Goal: Transaction & Acquisition: Purchase product/service

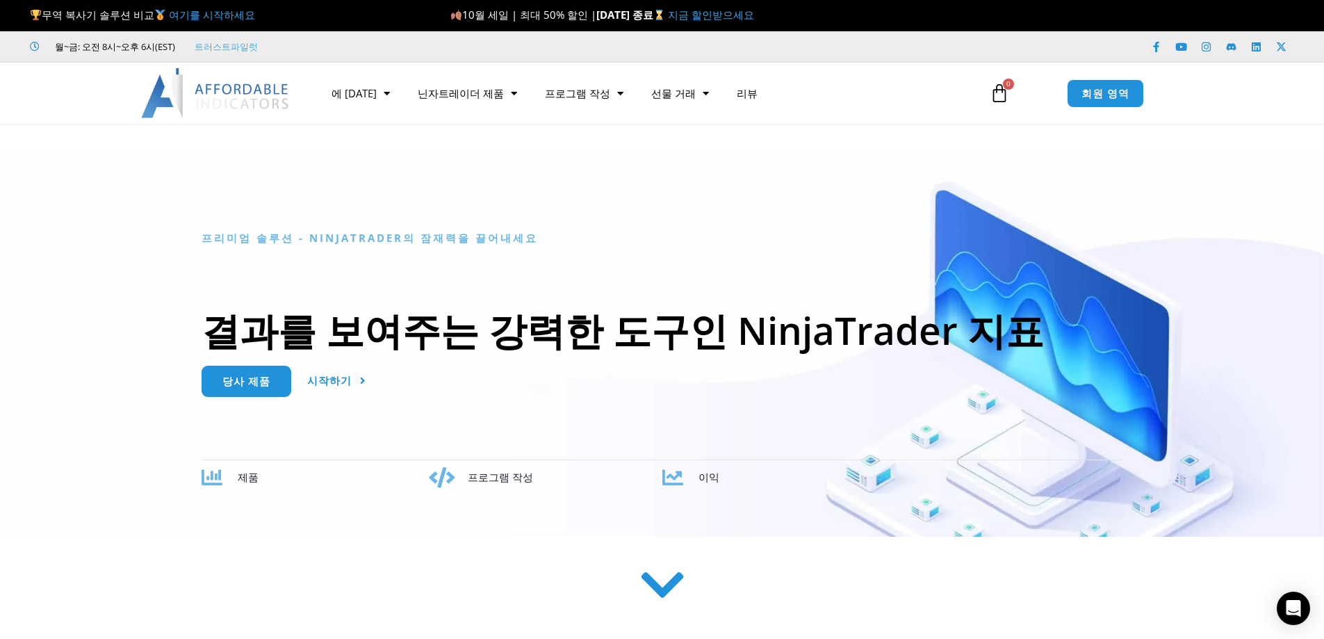
click at [1287, 157] on div at bounding box center [662, 344] width 1324 height 385
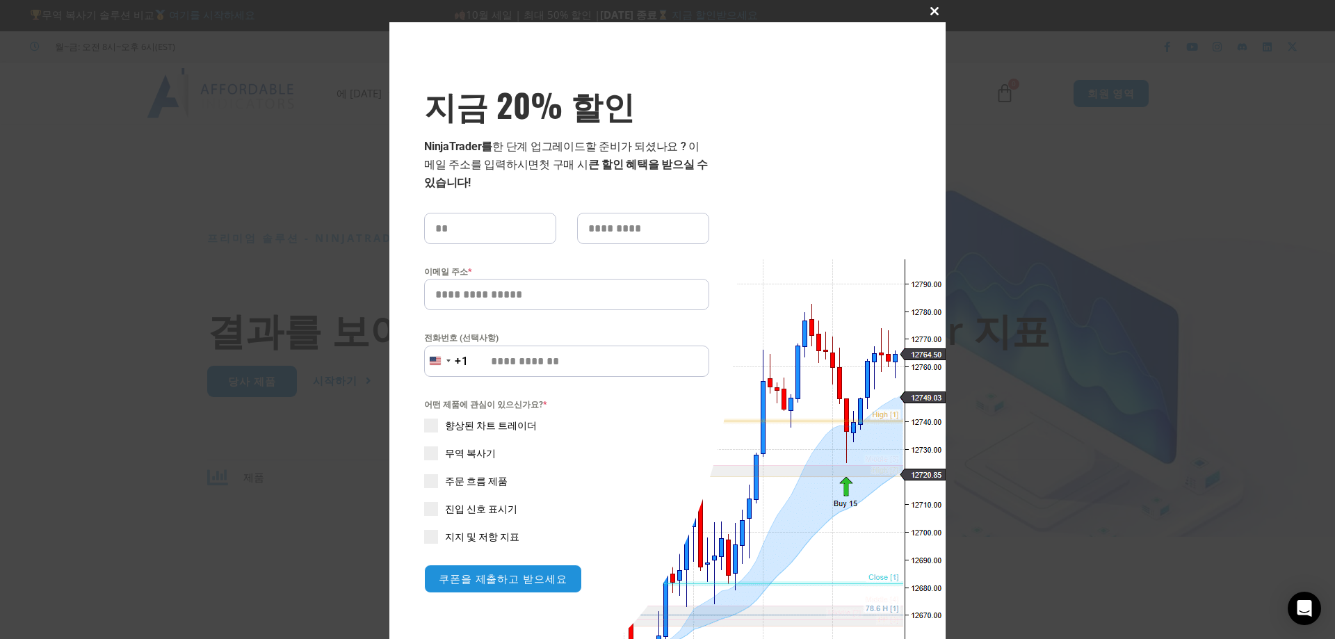
click at [927, 13] on span "지금 20% 할인 팝업" at bounding box center [934, 11] width 22 height 8
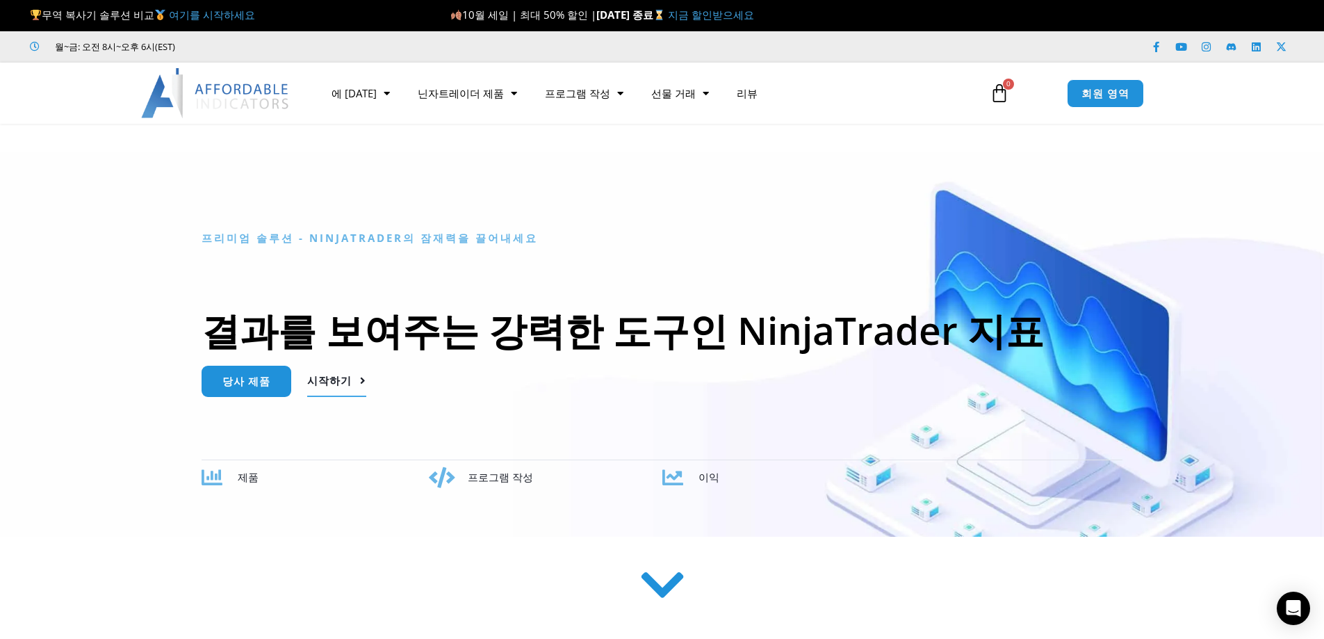
click at [329, 380] on font "시작하기" at bounding box center [329, 380] width 44 height 14
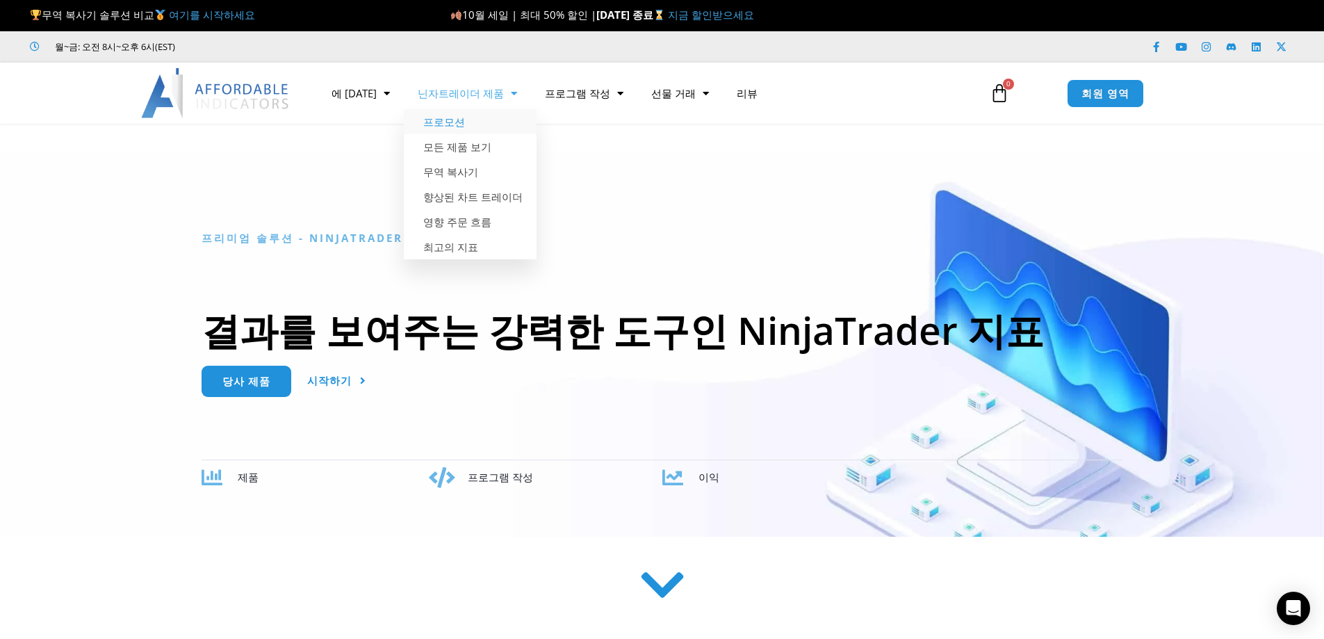
click at [434, 123] on font "프로모션" at bounding box center [444, 122] width 42 height 14
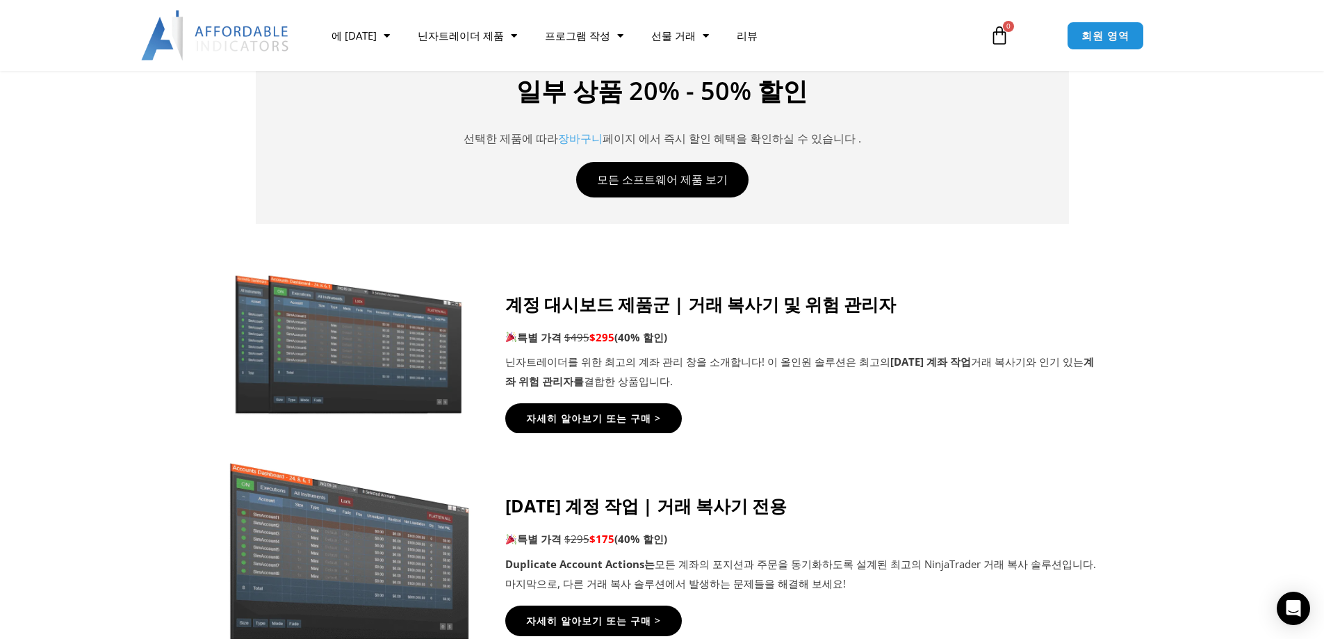
scroll to position [604, 0]
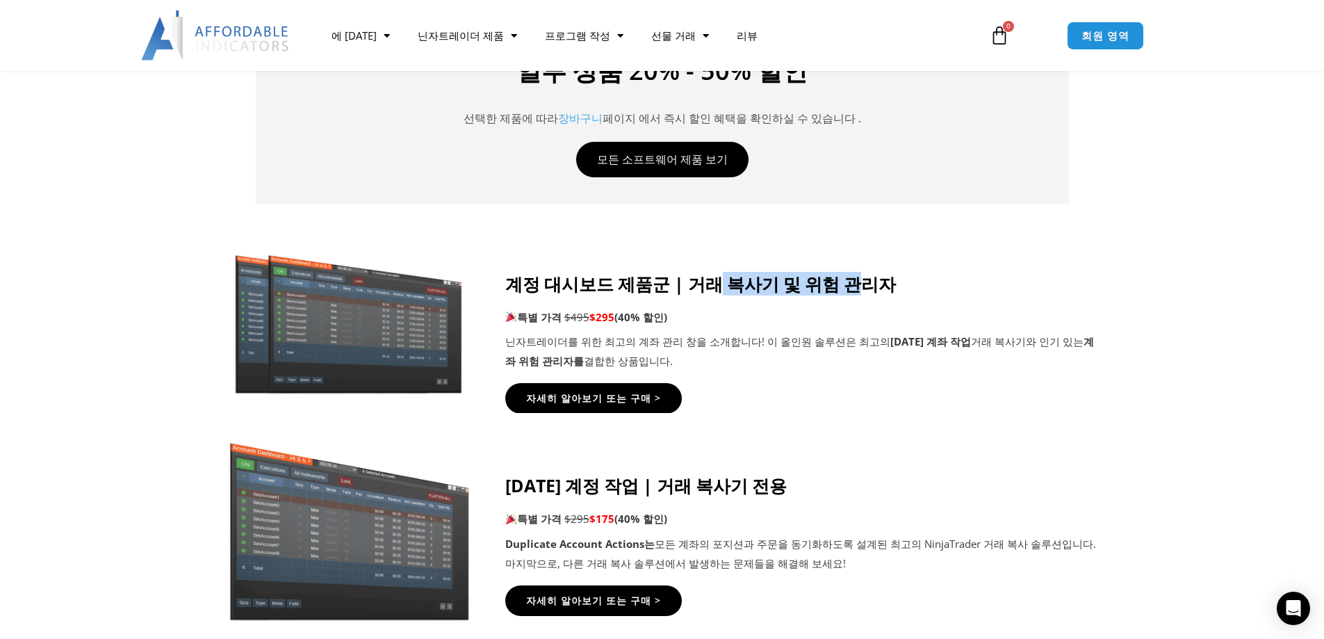
drag, startPoint x: 701, startPoint y: 279, endPoint x: 842, endPoint y: 286, distance: 141.3
click at [842, 286] on font "계정 대시보드 제품군 | 거래 복사기 및 위험 관리자" at bounding box center [700, 284] width 391 height 24
drag, startPoint x: 594, startPoint y: 325, endPoint x: 674, endPoint y: 311, distance: 80.3
click at [674, 311] on p "특별 가격 $495 $295 (40% 할인)" at bounding box center [801, 317] width 592 height 19
click at [786, 318] on p "특별 가격 $495 $295 (40% 할인)" at bounding box center [801, 317] width 592 height 19
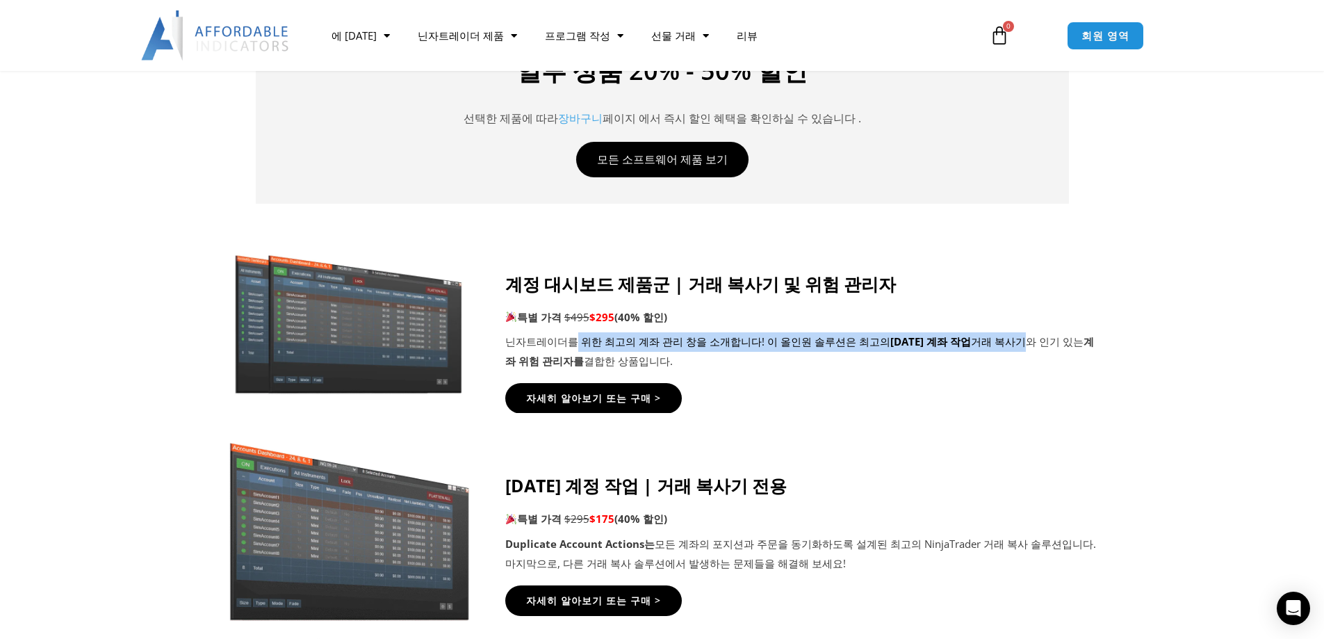
drag, startPoint x: 569, startPoint y: 349, endPoint x: 976, endPoint y: 333, distance: 406.9
click at [971, 329] on div "계정 대시보드 제품군 | 거래 복사기 및 위험 관리자 특별 가격 $495 $295 (40% 할인) 닌자트레이더를 위한 최고의 계좌 관리 창을 …" at bounding box center [801, 322] width 592 height 98
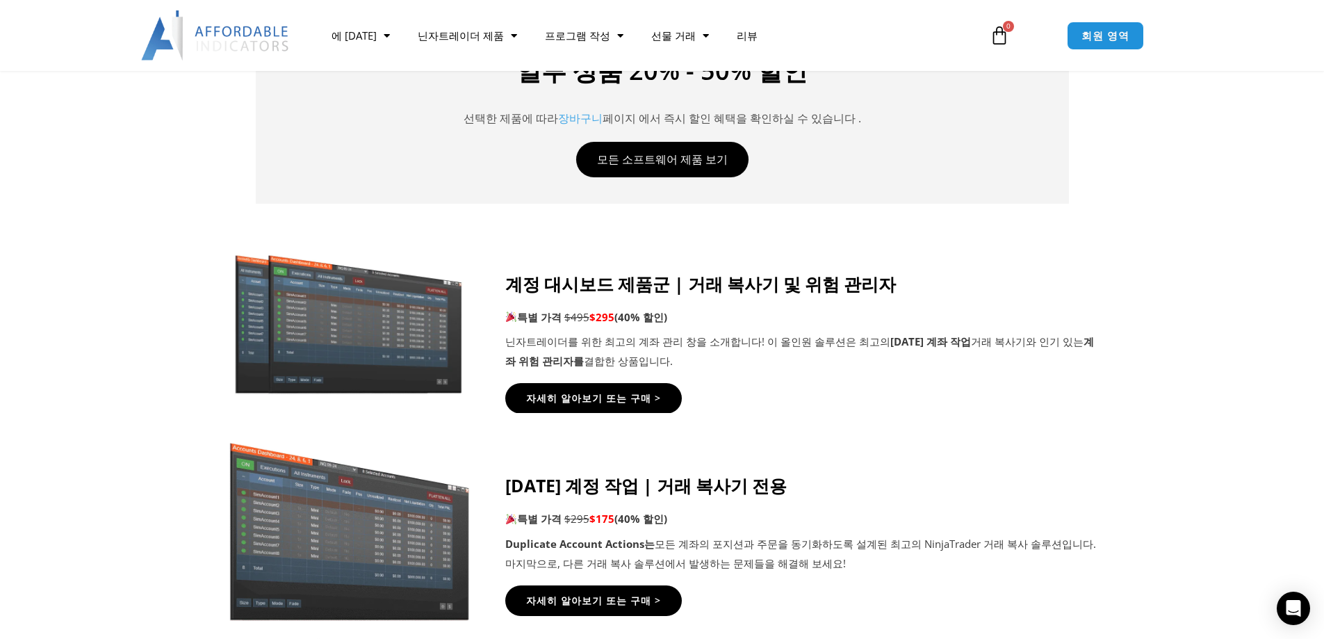
click at [1102, 332] on icon at bounding box center [661, 314] width 1325 height 167
drag, startPoint x: 844, startPoint y: 348, endPoint x: 1054, endPoint y: 346, distance: 209.9
click at [1047, 346] on p "닌자트레이더를 위한 최고의 계좌 관리 창을 소개합니다! 이 올인원 솔루션은 최고의 중복 계좌 작업 거래 복사기와 인기 있는 계좌 위험 관리자를…" at bounding box center [801, 351] width 592 height 39
click at [1198, 364] on icon at bounding box center [661, 314] width 1325 height 167
drag, startPoint x: 644, startPoint y: 485, endPoint x: 761, endPoint y: 480, distance: 117.6
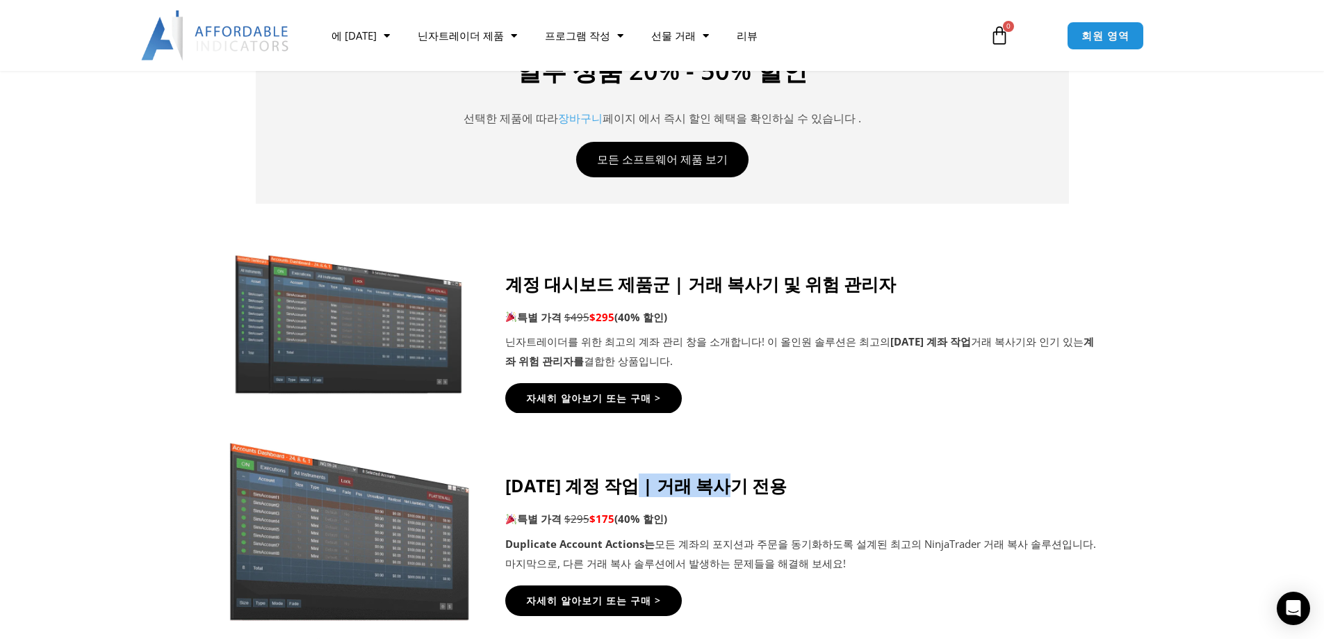
click at [761, 480] on h4 "중복 계정 작업 | 거래 복사기 전용" at bounding box center [801, 485] width 592 height 21
click at [895, 299] on div "계정 대시보드 제품군 | 거래 복사기 및 위험 관리자 특별 가격 $495 $295 (40% 할인) 닌자트레이더를 위한 최고의 계좌 관리 창을 …" at bounding box center [801, 322] width 592 height 98
drag, startPoint x: 707, startPoint y: 303, endPoint x: 880, endPoint y: 280, distance: 174.6
click at [880, 280] on div "계정 대시보드 제품군 | 거래 복사기 및 위험 관리자 특별 가격 $495 $295 (40% 할인) 닌자트레이더를 위한 최고의 계좌 관리 창을 …" at bounding box center [801, 322] width 592 height 98
click at [968, 307] on div "계정 대시보드 제품군 | 거래 복사기 및 위험 관리자 특별 가격 $495 $295 (40% 할인) 닌자트레이더를 위한 최고의 계좌 관리 창을 …" at bounding box center [801, 322] width 592 height 98
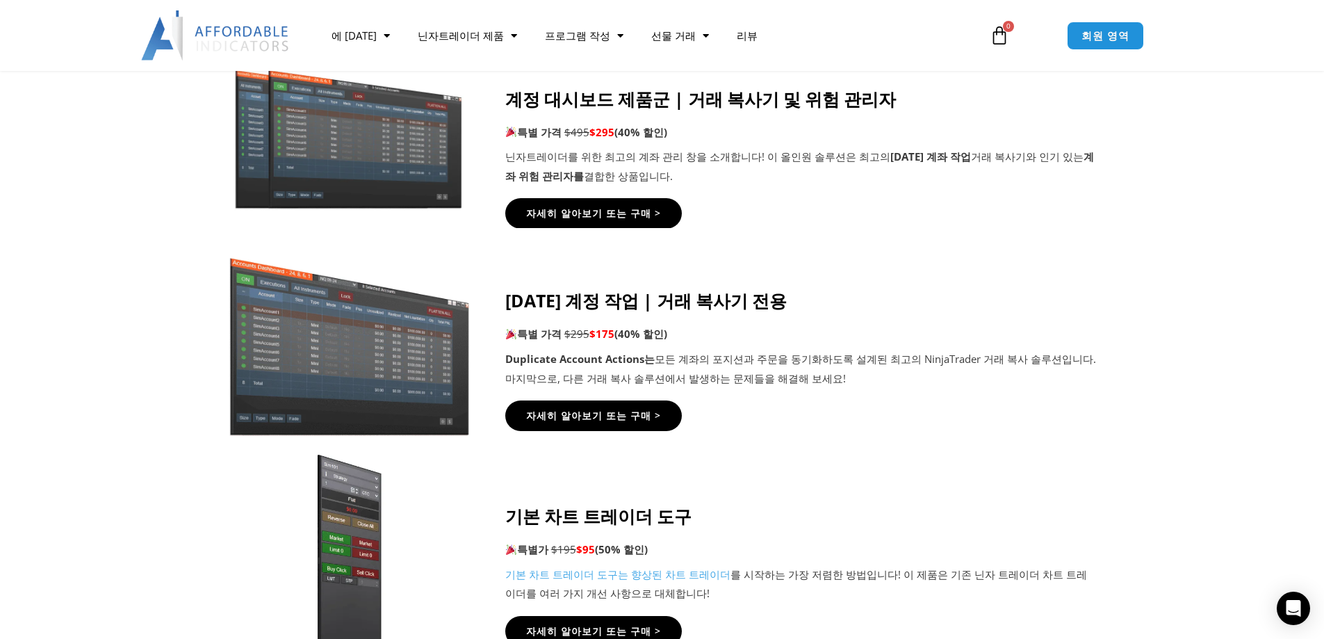
scroll to position [765, 0]
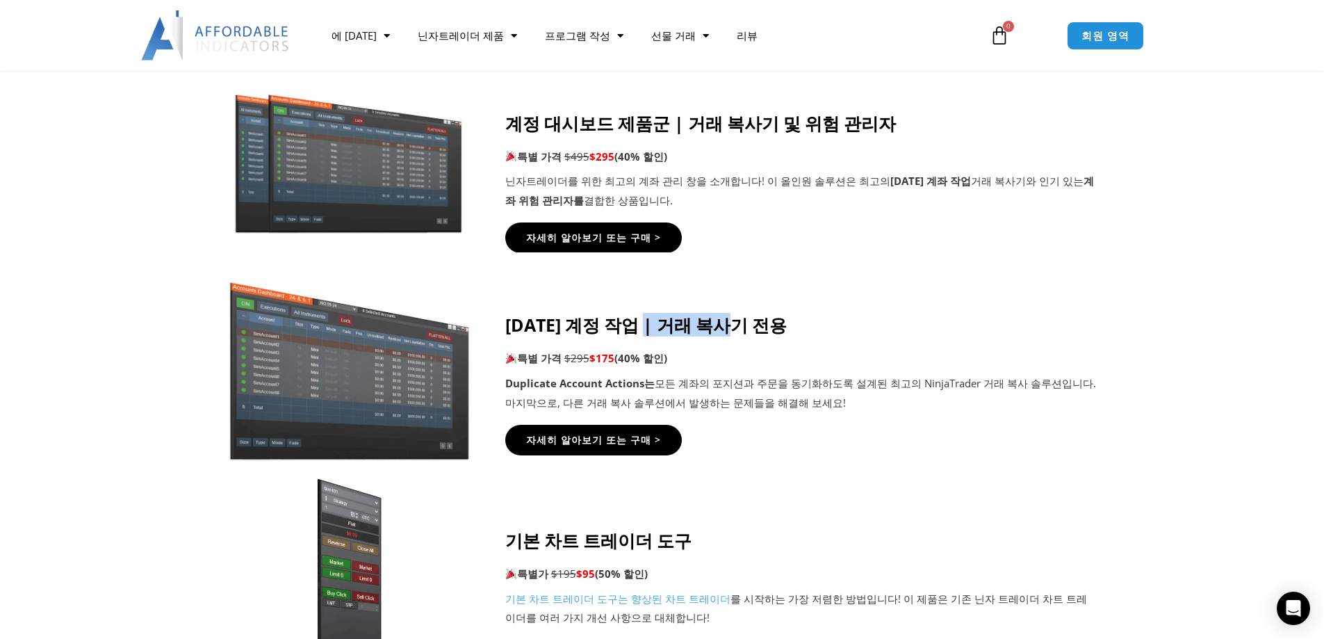
drag, startPoint x: 658, startPoint y: 325, endPoint x: 758, endPoint y: 323, distance: 100.8
click at [758, 323] on h4 "중복 계정 작업 | 거래 복사기 전용" at bounding box center [801, 324] width 592 height 21
drag, startPoint x: 582, startPoint y: 355, endPoint x: 642, endPoint y: 353, distance: 59.8
click at [642, 353] on p "특별 가격 $295 $175 (40% 할인)" at bounding box center [801, 358] width 592 height 19
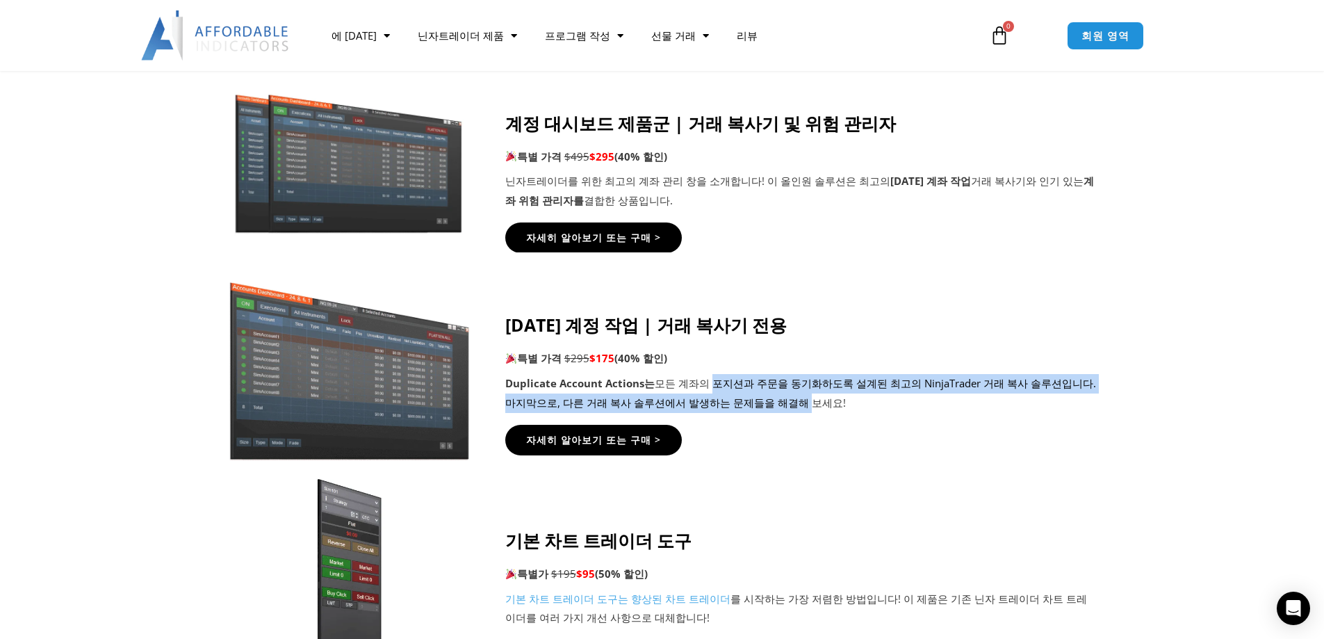
drag, startPoint x: 705, startPoint y: 380, endPoint x: 762, endPoint y: 395, distance: 59.9
click at [762, 395] on font "모든 계좌의 포지션과 주문을 동기화하도록 설계된 최고의 NinjaTrader 거래 복사 솔루션입니다. 마지막으로, 다른 거래 복사 솔루션에서 …" at bounding box center [800, 392] width 591 height 33
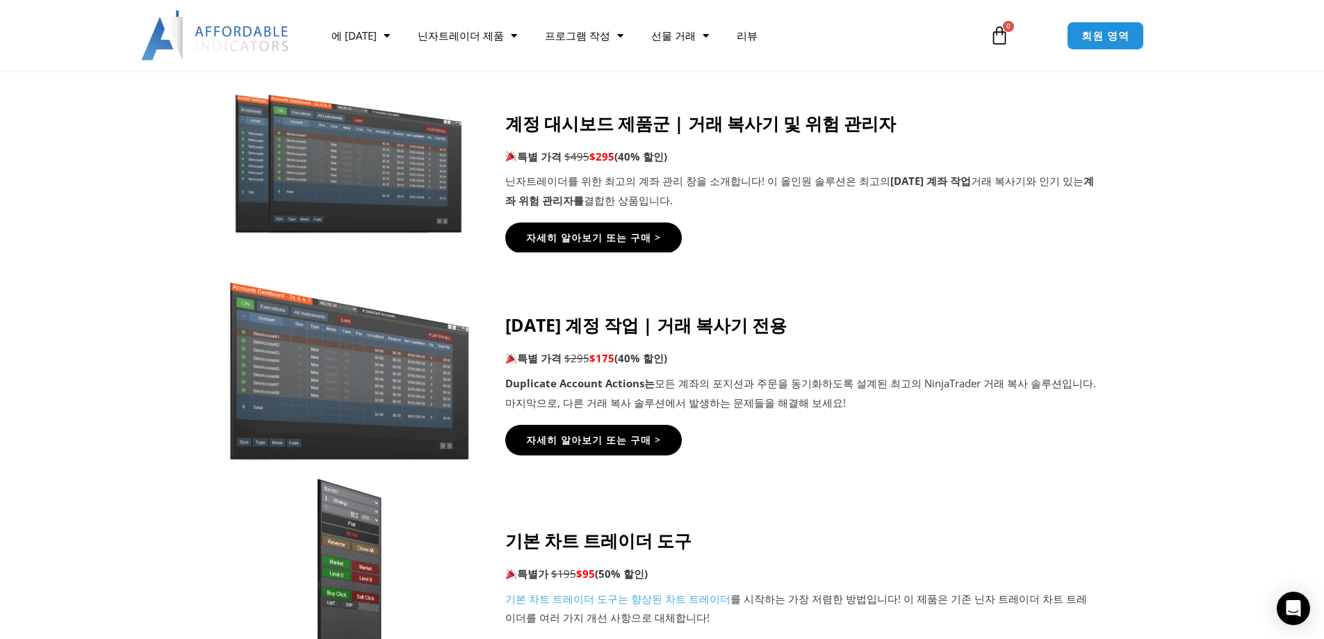
click at [822, 427] on div "자세히 알아보기 또는 구매 >" at bounding box center [801, 440] width 592 height 31
drag, startPoint x: 845, startPoint y: 380, endPoint x: 939, endPoint y: 388, distance: 94.1
click at [926, 389] on font "모든 계좌의 포지션과 주문을 동기화하도록 설계된 최고의 NinjaTrader 거래 복사 솔루션입니다. 마지막으로, 다른 거래 복사 솔루션에서 …" at bounding box center [800, 392] width 591 height 33
click at [1037, 407] on p "Duplicate Account Actions는 모든 계좌의 포지션과 주문을 동기화하도록 설계된 최고의 NinjaTrader 거래 복사 솔루션…" at bounding box center [801, 393] width 592 height 39
drag, startPoint x: 995, startPoint y: 374, endPoint x: 1072, endPoint y: 378, distance: 77.3
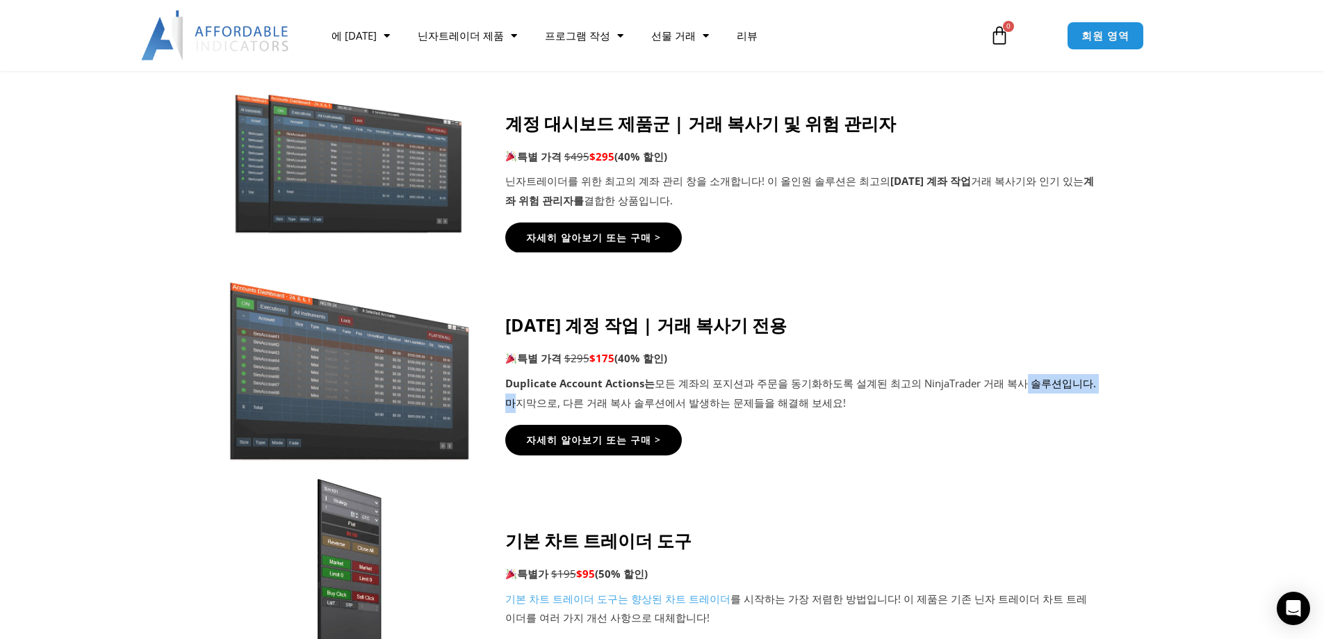
click at [1072, 378] on font "모든 계좌의 포지션과 주문을 동기화하도록 설계된 최고의 NinjaTrader 거래 복사 솔루션입니다. 마지막으로, 다른 거래 복사 솔루션에서 …" at bounding box center [800, 392] width 591 height 33
drag, startPoint x: 1127, startPoint y: 405, endPoint x: 872, endPoint y: 410, distance: 255.1
click at [1127, 407] on icon at bounding box center [661, 335] width 1325 height 167
drag, startPoint x: 556, startPoint y: 398, endPoint x: 840, endPoint y: 402, distance: 283.6
click at [840, 402] on p "Duplicate Account Actions는 모든 계좌의 포지션과 주문을 동기화하도록 설계된 최고의 NinjaTrader 거래 복사 솔루션…" at bounding box center [801, 393] width 592 height 39
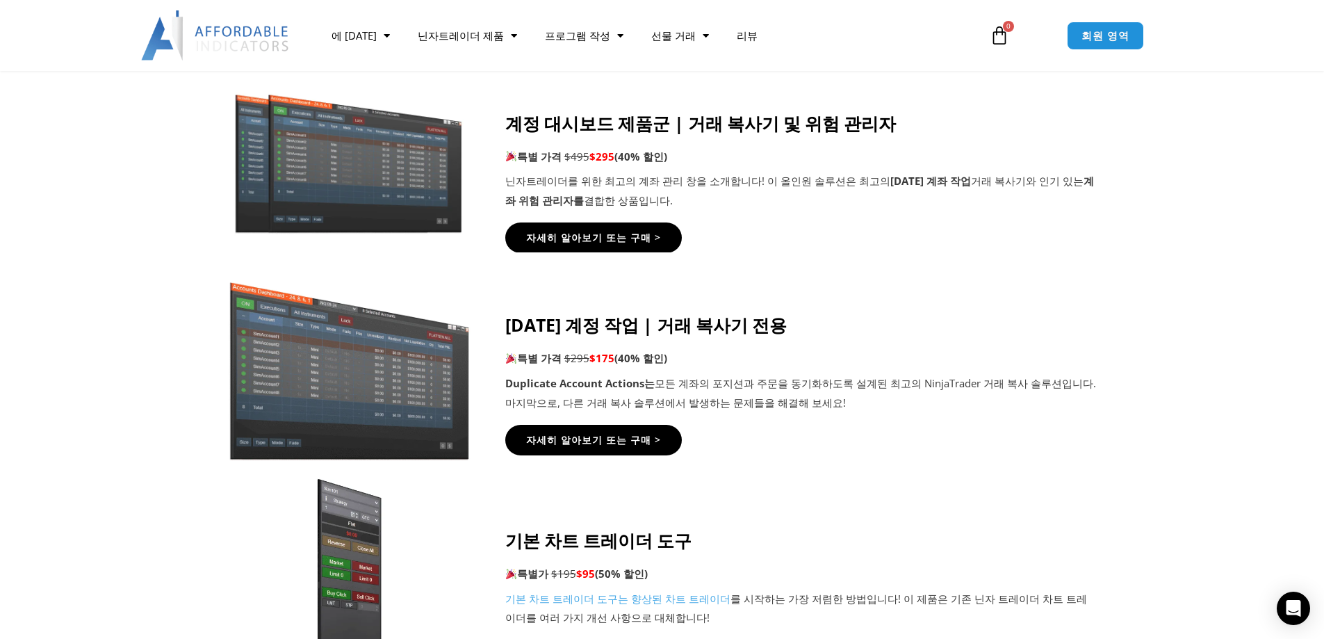
click at [902, 418] on div "중복 계정 작업 | 거래 복사기 전용 특별 가격 $295 $175 (40% 할인) Duplicate Account Actions는 모든 계좌의…" at bounding box center [801, 384] width 592 height 179
click at [592, 238] on font "자세히 알아보기 또는 구매 >" at bounding box center [593, 237] width 148 height 15
click at [582, 442] on font "자세히 알아보기 또는 구매 >" at bounding box center [593, 439] width 148 height 15
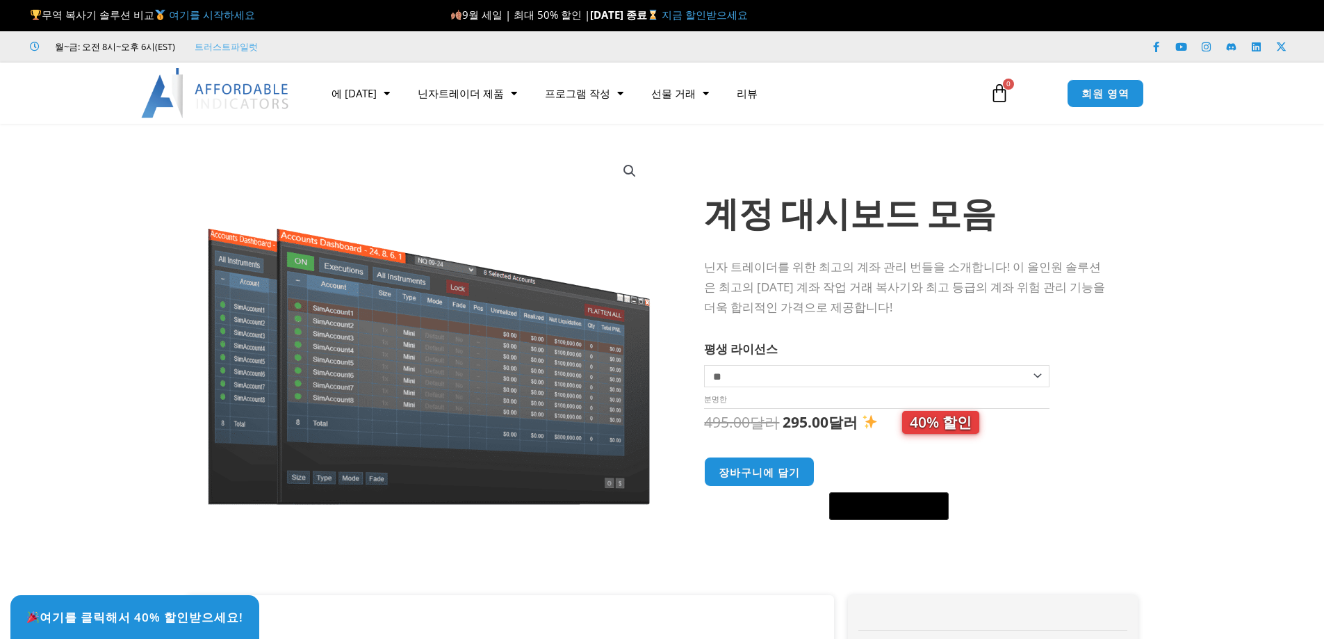
click at [1273, 282] on section "Sale! 계정 대시보드 모음 닌자 트레이더를 위한 최고의 계좌 관리 번들을 소개합니다! 이 올인원 솔루션은 최고의 중복 계좌 작업 거래 복사…" at bounding box center [662, 366] width 1324 height 457
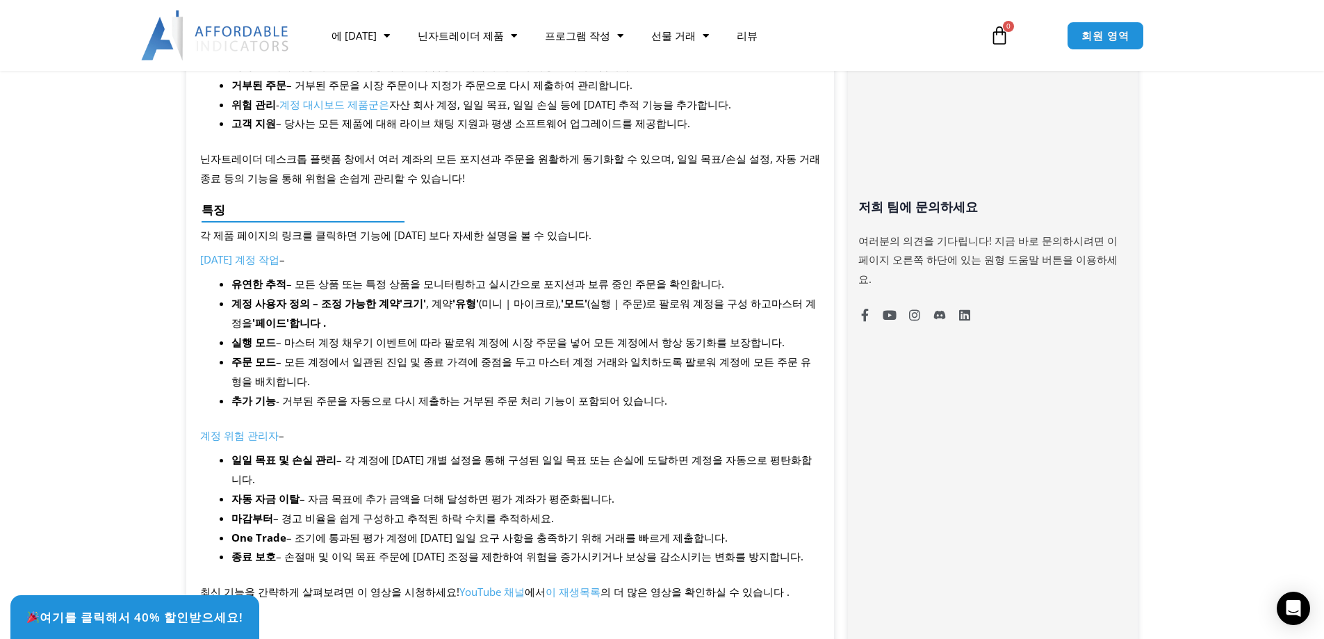
scroll to position [963, 0]
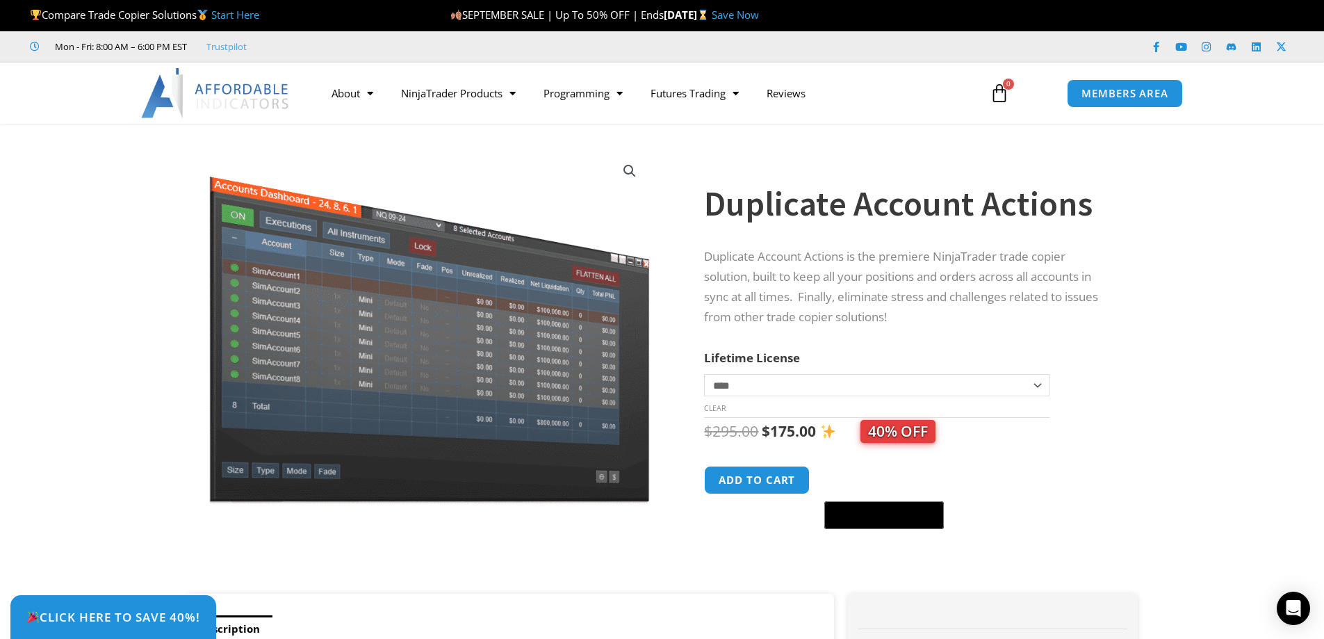
click at [1252, 282] on section "**********" at bounding box center [662, 366] width 1324 height 456
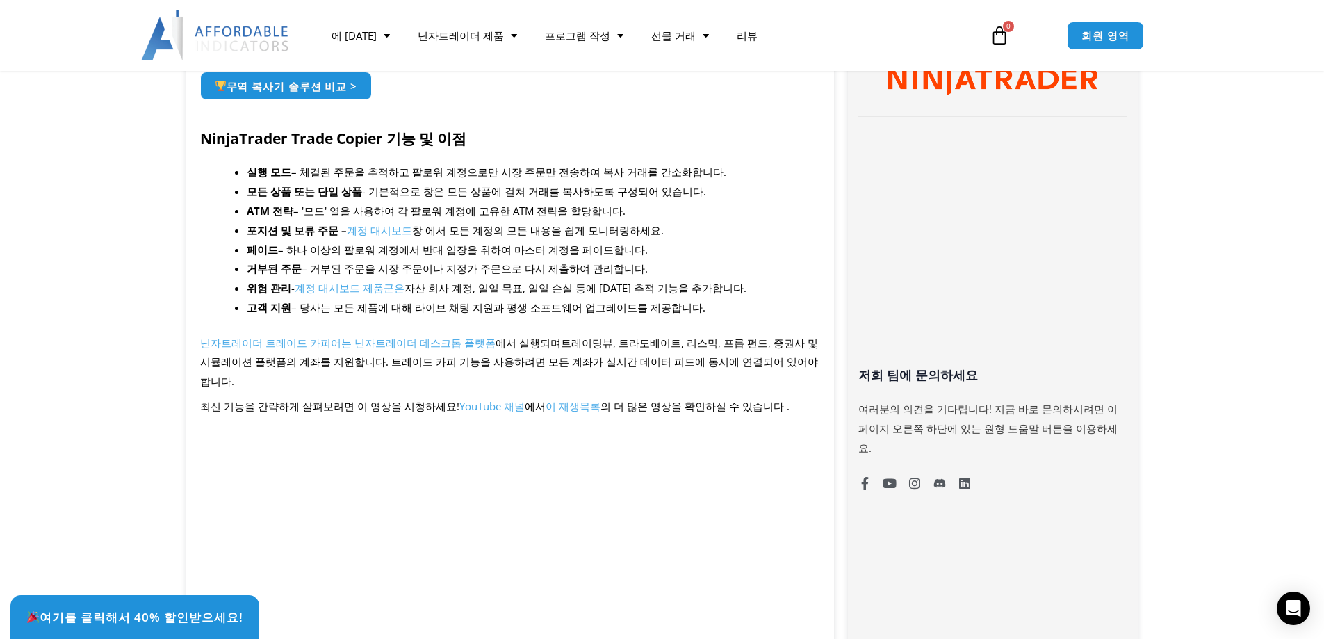
scroll to position [892, 0]
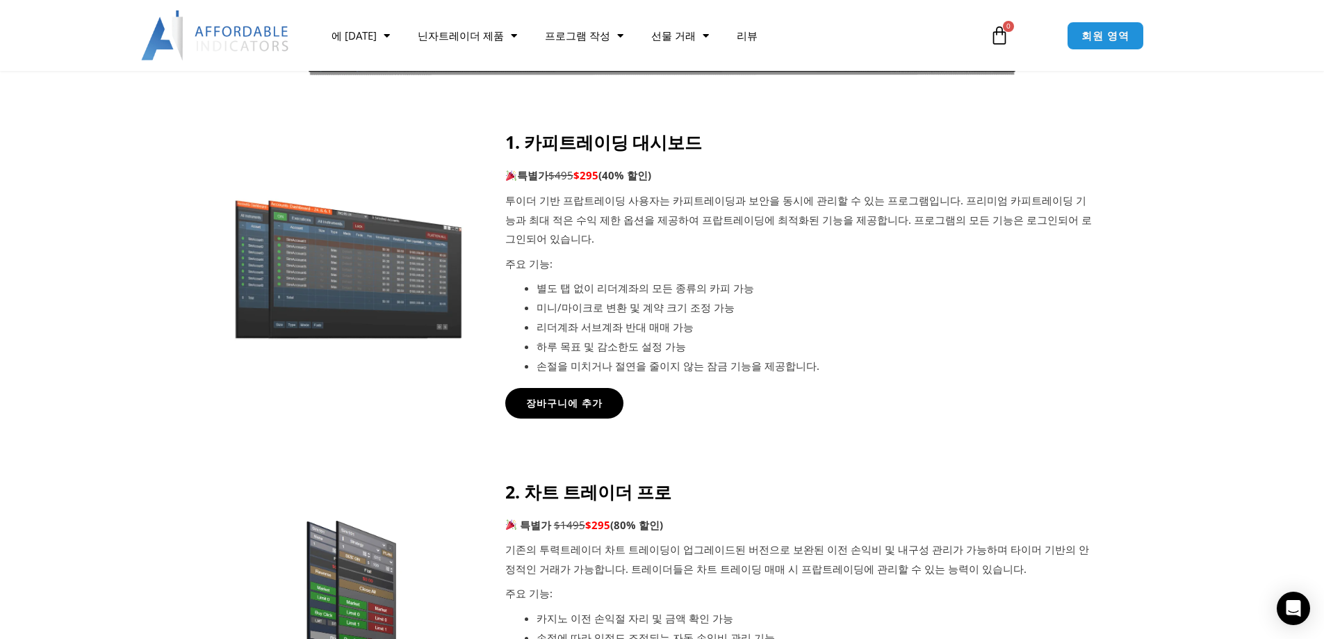
scroll to position [572, 0]
